Goal: Navigation & Orientation: Find specific page/section

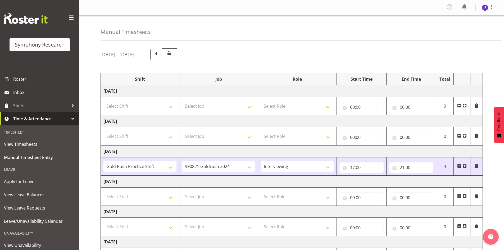
select select "67675"
select select "7759"
select select "47"
click at [26, 78] on span "Roster" at bounding box center [44, 79] width 63 height 8
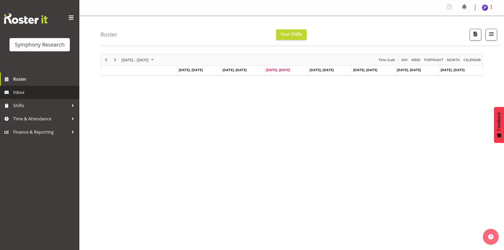
click at [29, 93] on span "Inbox" at bounding box center [44, 92] width 63 height 8
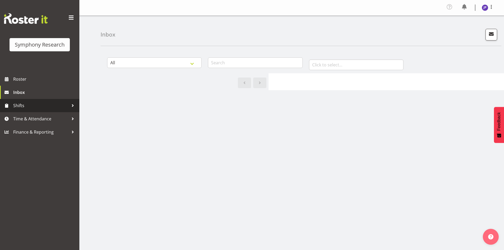
click at [24, 105] on span "Shifts" at bounding box center [41, 106] width 56 height 8
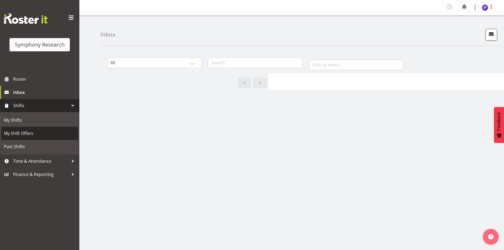
click at [19, 134] on span "My Shift Offers" at bounding box center [39, 133] width 71 height 8
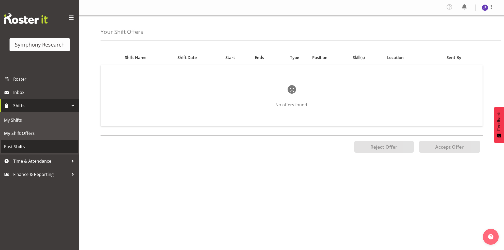
click at [20, 146] on span "Past Shifts" at bounding box center [39, 146] width 71 height 8
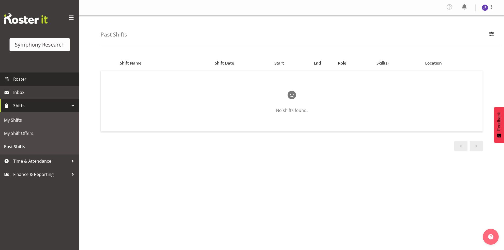
click at [22, 76] on span "Roster" at bounding box center [44, 79] width 63 height 8
